Goal: Task Accomplishment & Management: Manage account settings

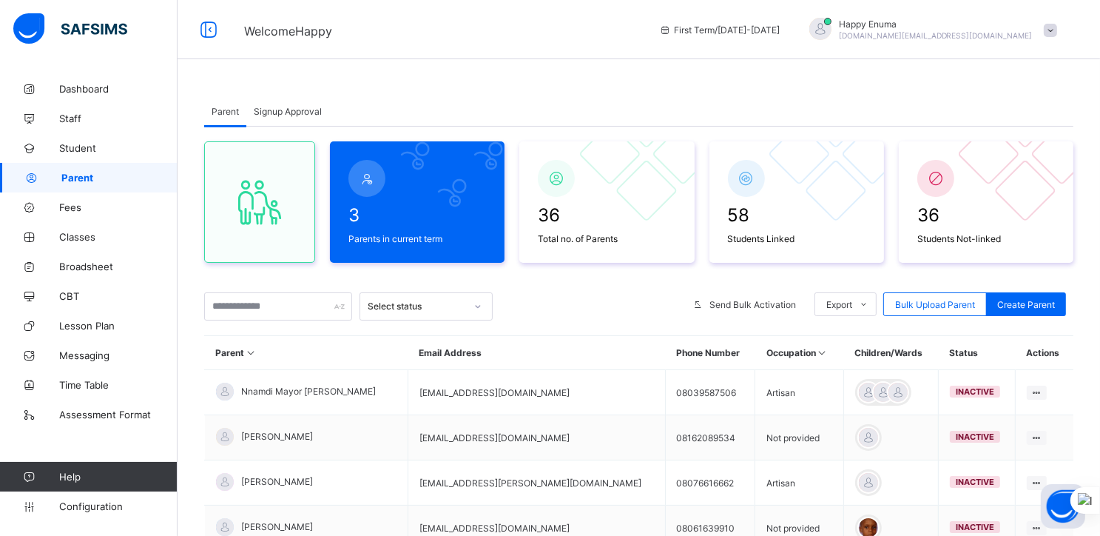
click at [285, 110] on span "Signup Approval" at bounding box center [288, 111] width 68 height 11
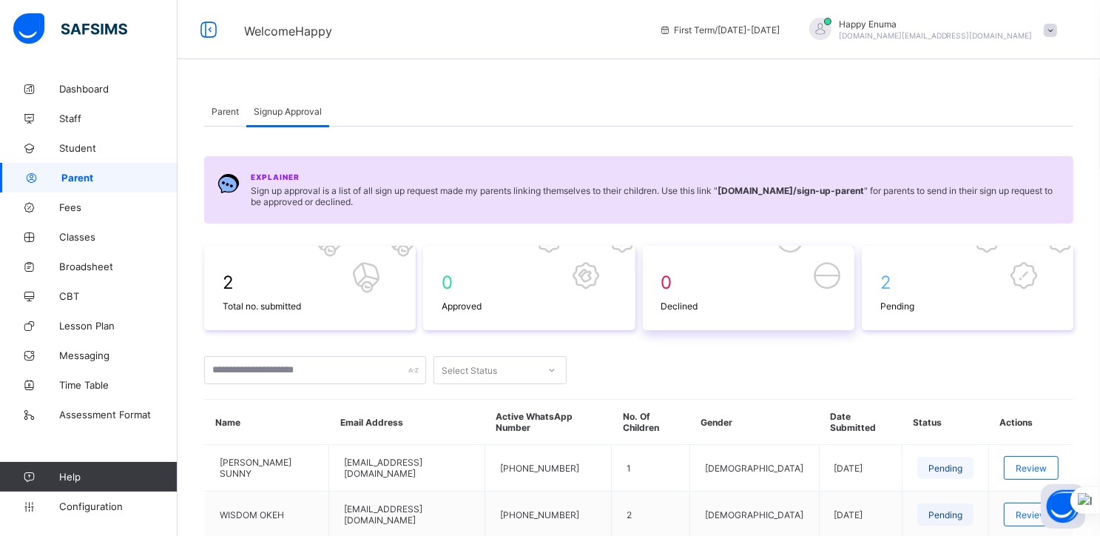
scroll to position [87, 0]
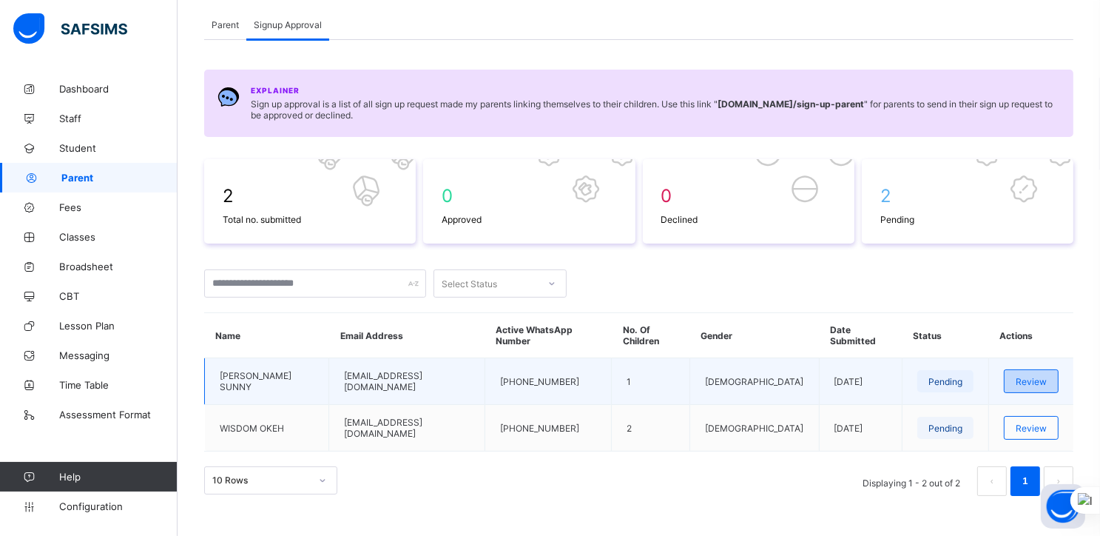
click at [1029, 376] on span "Review" at bounding box center [1031, 381] width 31 height 11
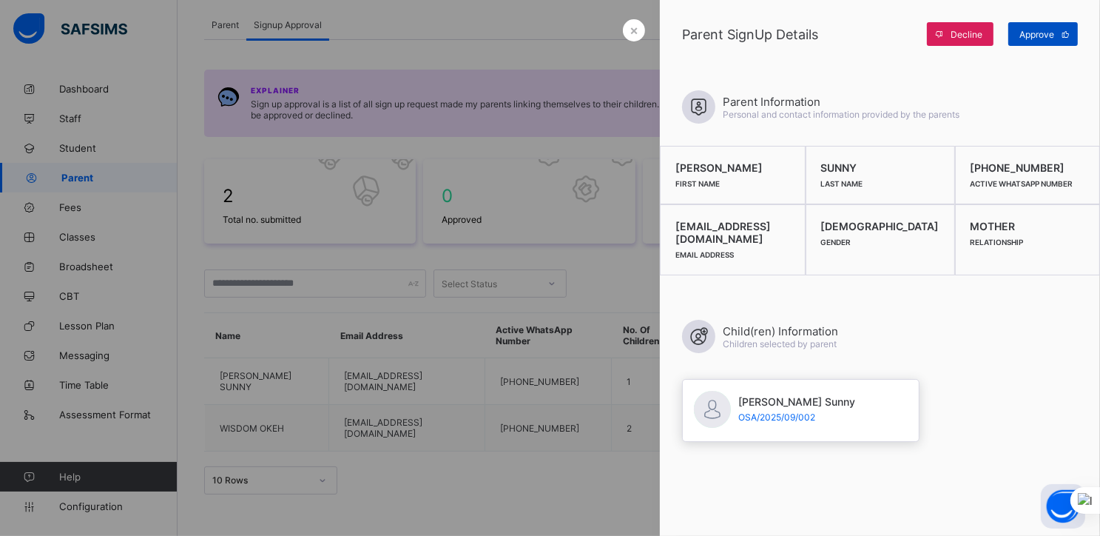
click at [1031, 27] on div "Approve" at bounding box center [1043, 34] width 70 height 24
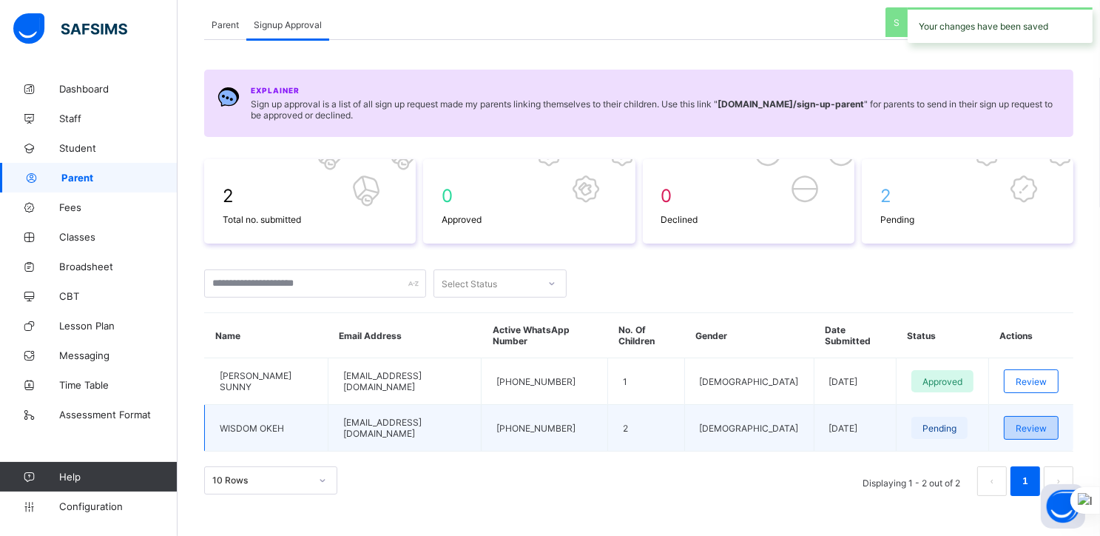
click at [1030, 422] on span "Review" at bounding box center [1031, 427] width 31 height 11
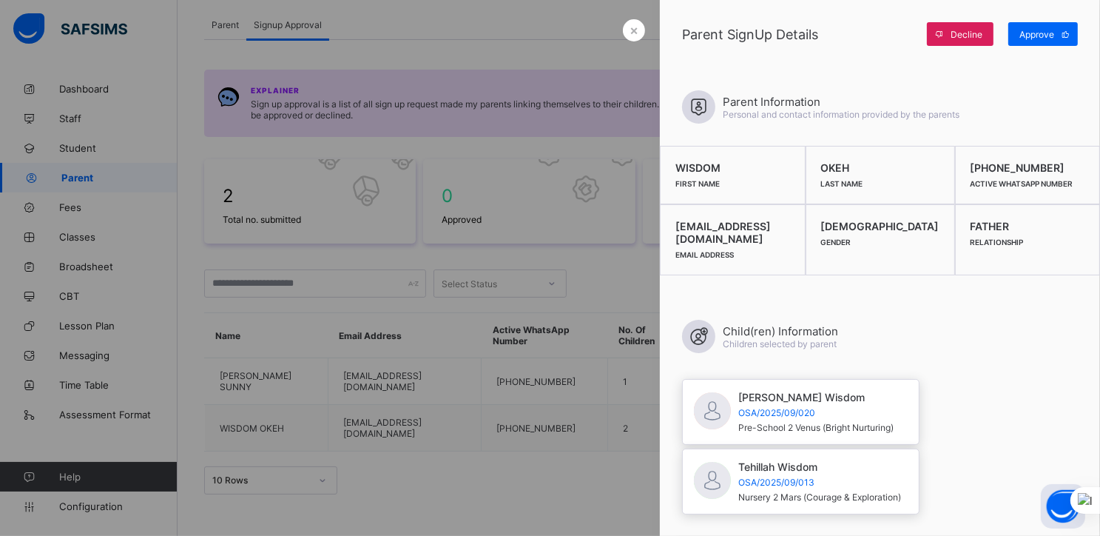
scroll to position [0, 0]
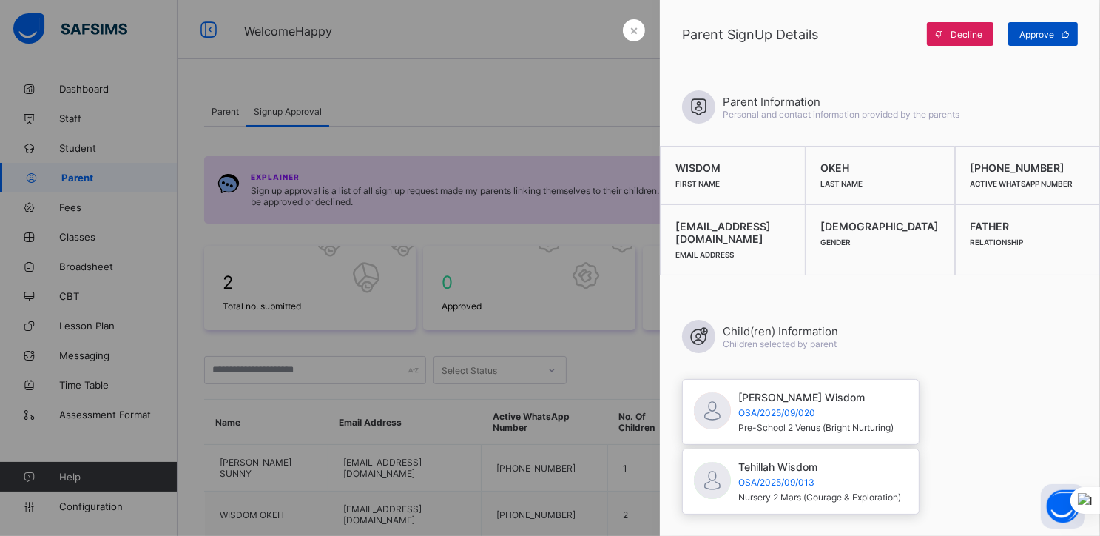
click at [1041, 34] on span "Approve" at bounding box center [1036, 34] width 35 height 11
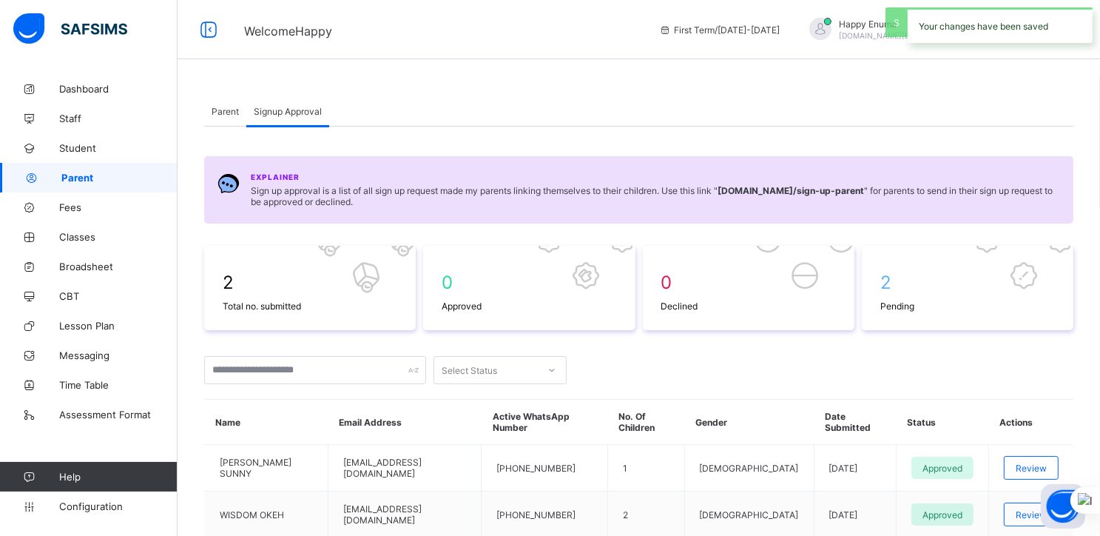
scroll to position [87, 0]
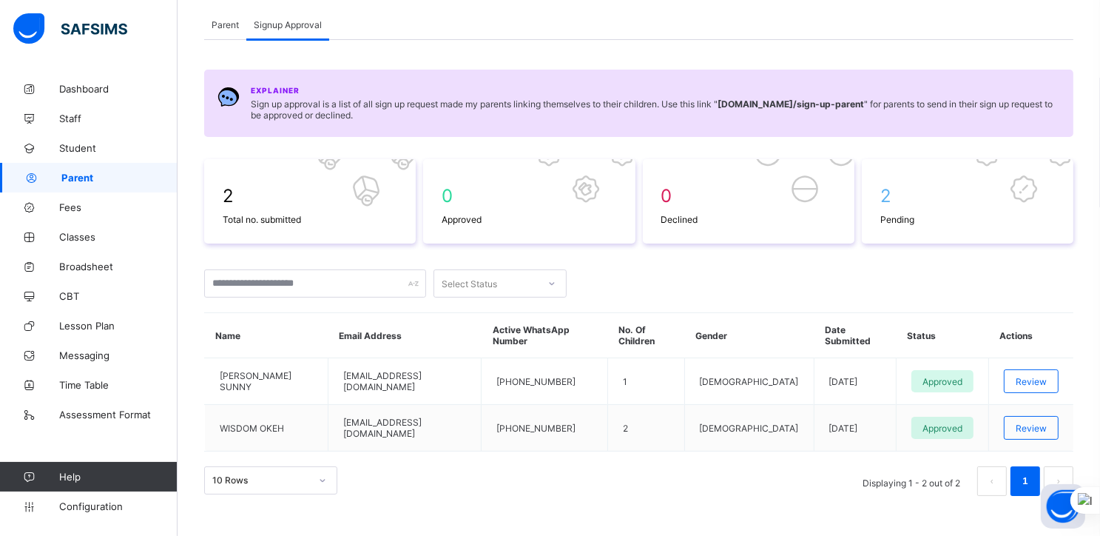
click at [75, 177] on span "Parent" at bounding box center [119, 178] width 116 height 12
click at [222, 26] on span "Parent" at bounding box center [225, 24] width 27 height 11
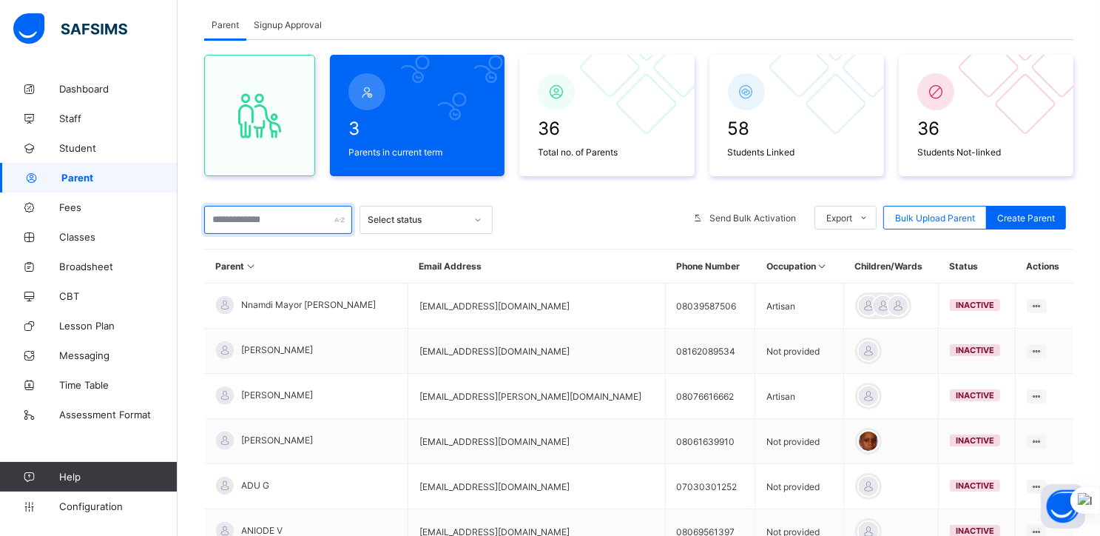
click at [285, 224] on input "text" at bounding box center [278, 220] width 148 height 28
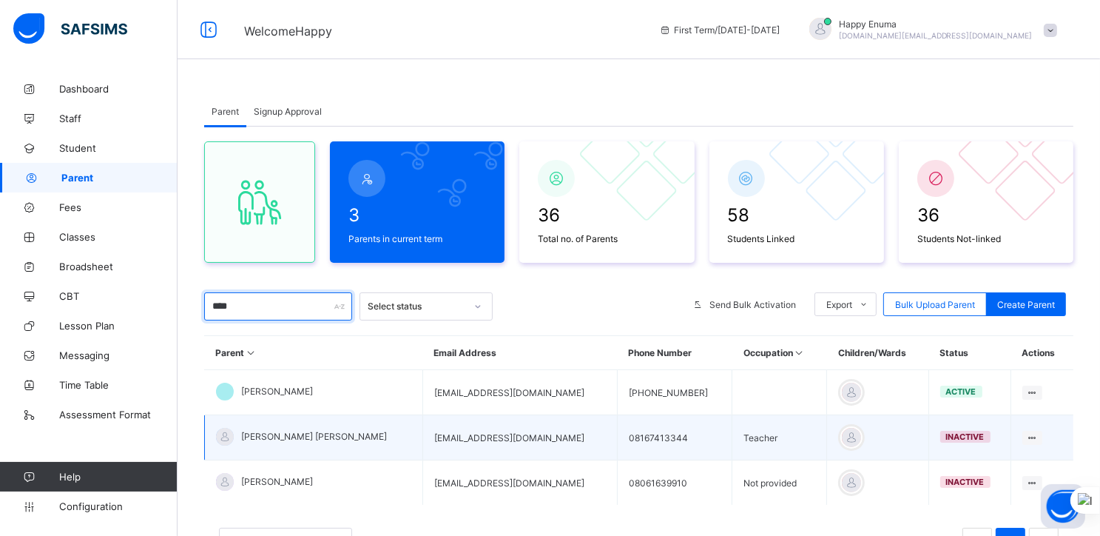
scroll to position [72, 0]
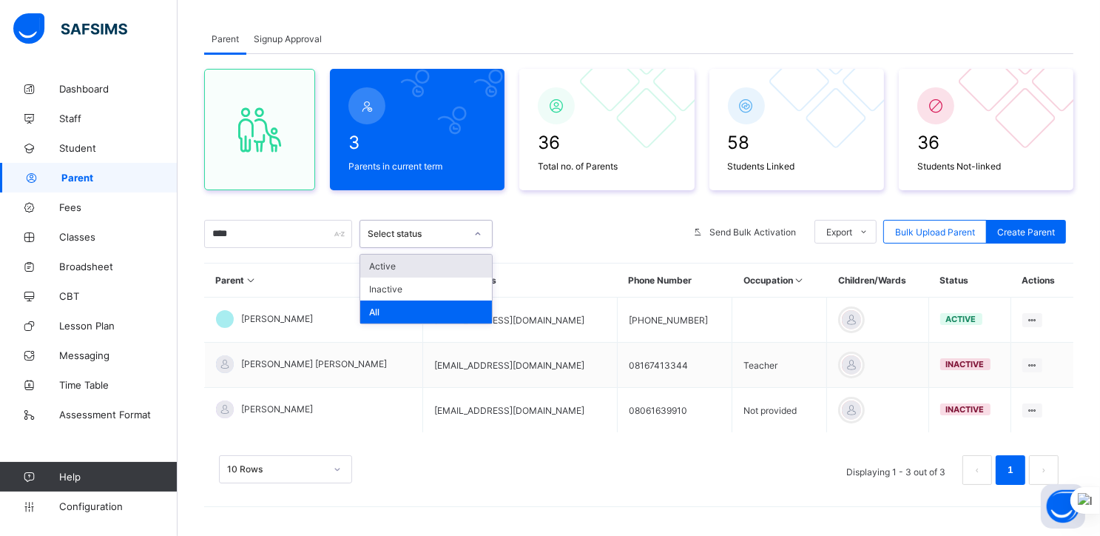
click at [468, 226] on div at bounding box center [477, 234] width 25 height 24
click at [411, 263] on div "Active" at bounding box center [426, 265] width 132 height 23
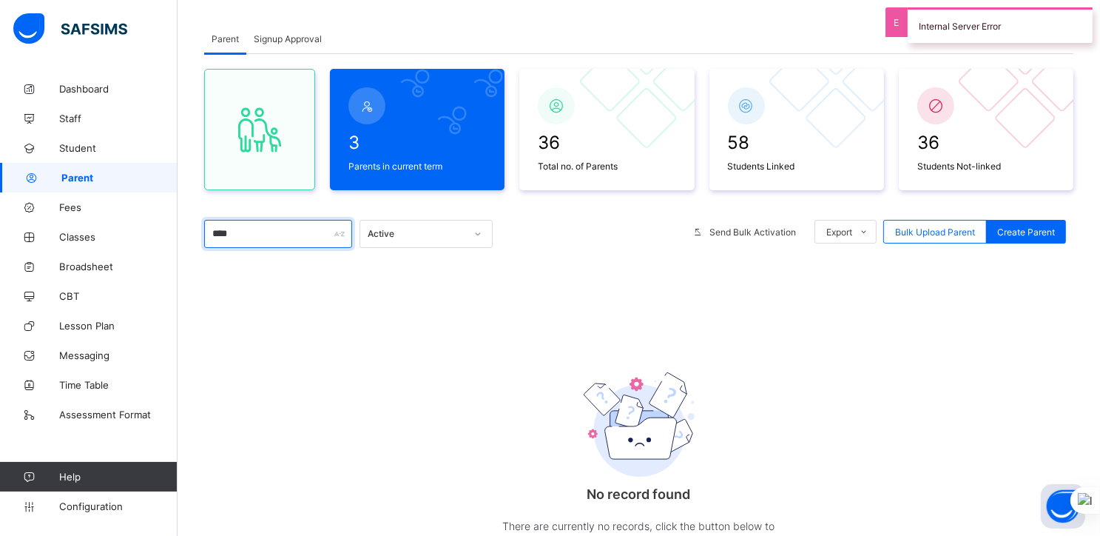
click at [314, 235] on input "****" at bounding box center [278, 234] width 148 height 28
type input "*"
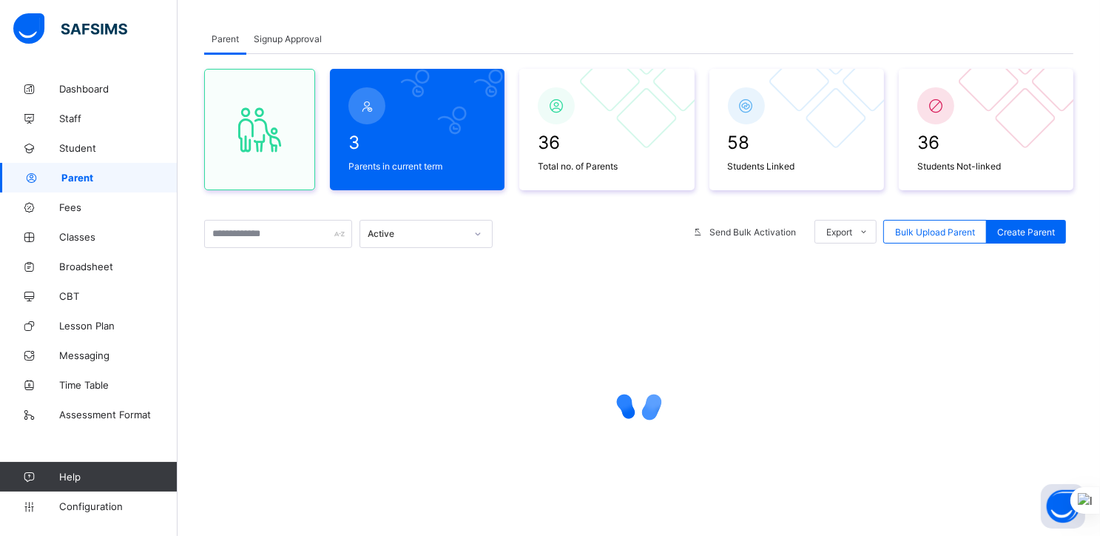
click at [435, 316] on div at bounding box center [638, 401] width 869 height 281
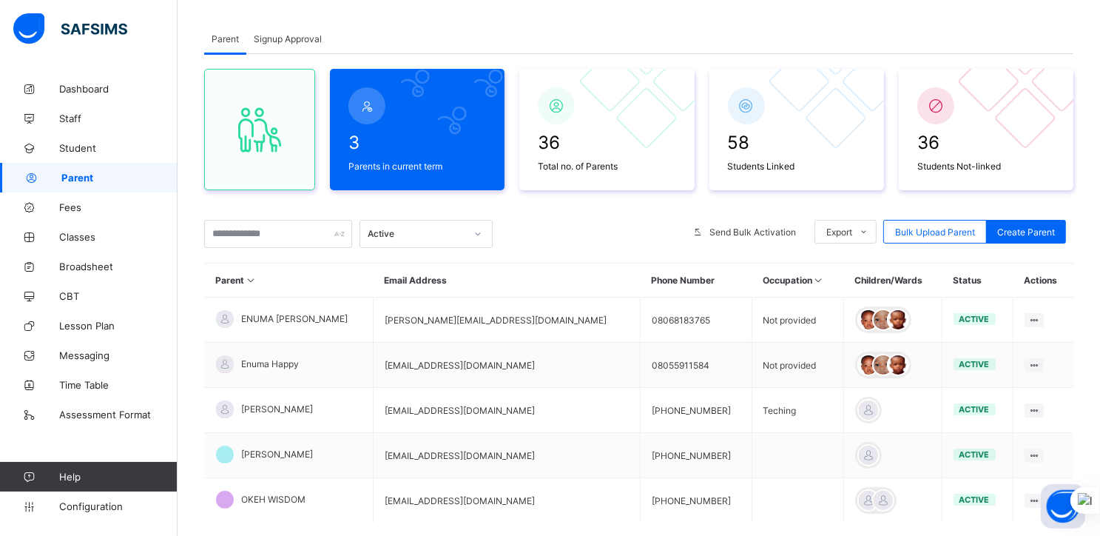
scroll to position [163, 0]
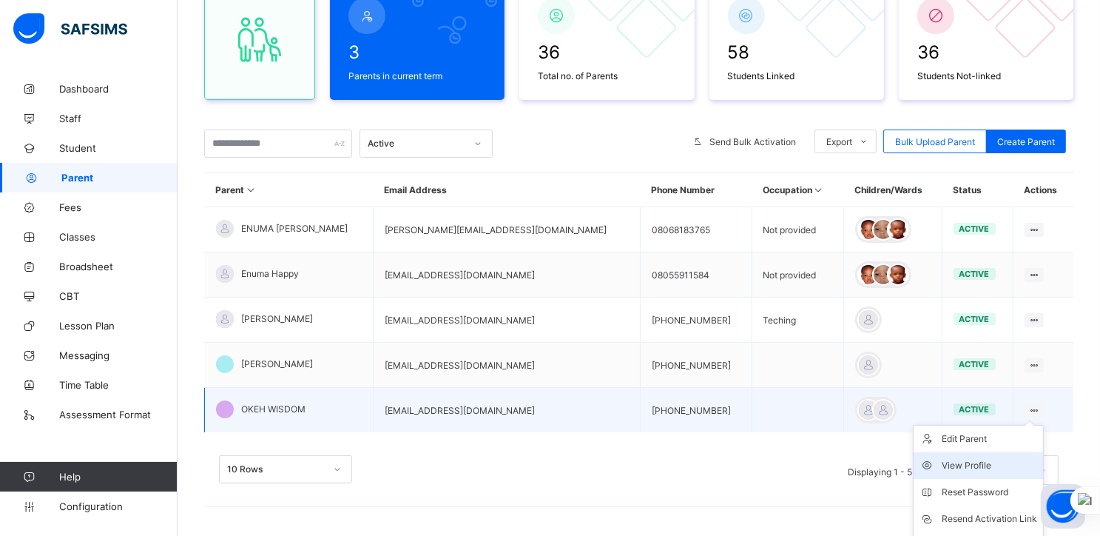
click at [962, 464] on div "View Profile" at bounding box center [989, 465] width 95 height 15
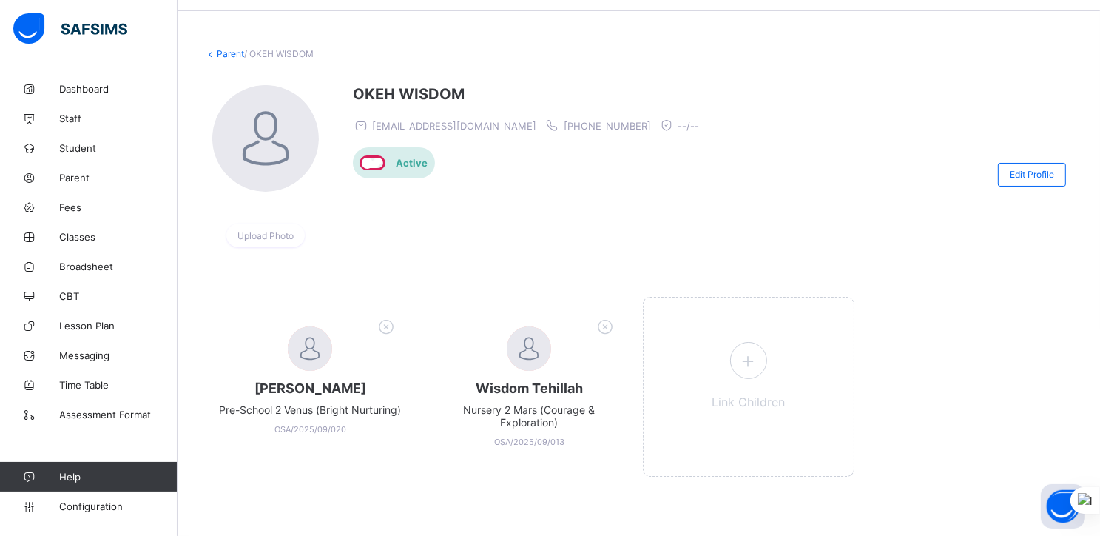
scroll to position [49, 0]
